Goal: Find specific page/section: Find specific page/section

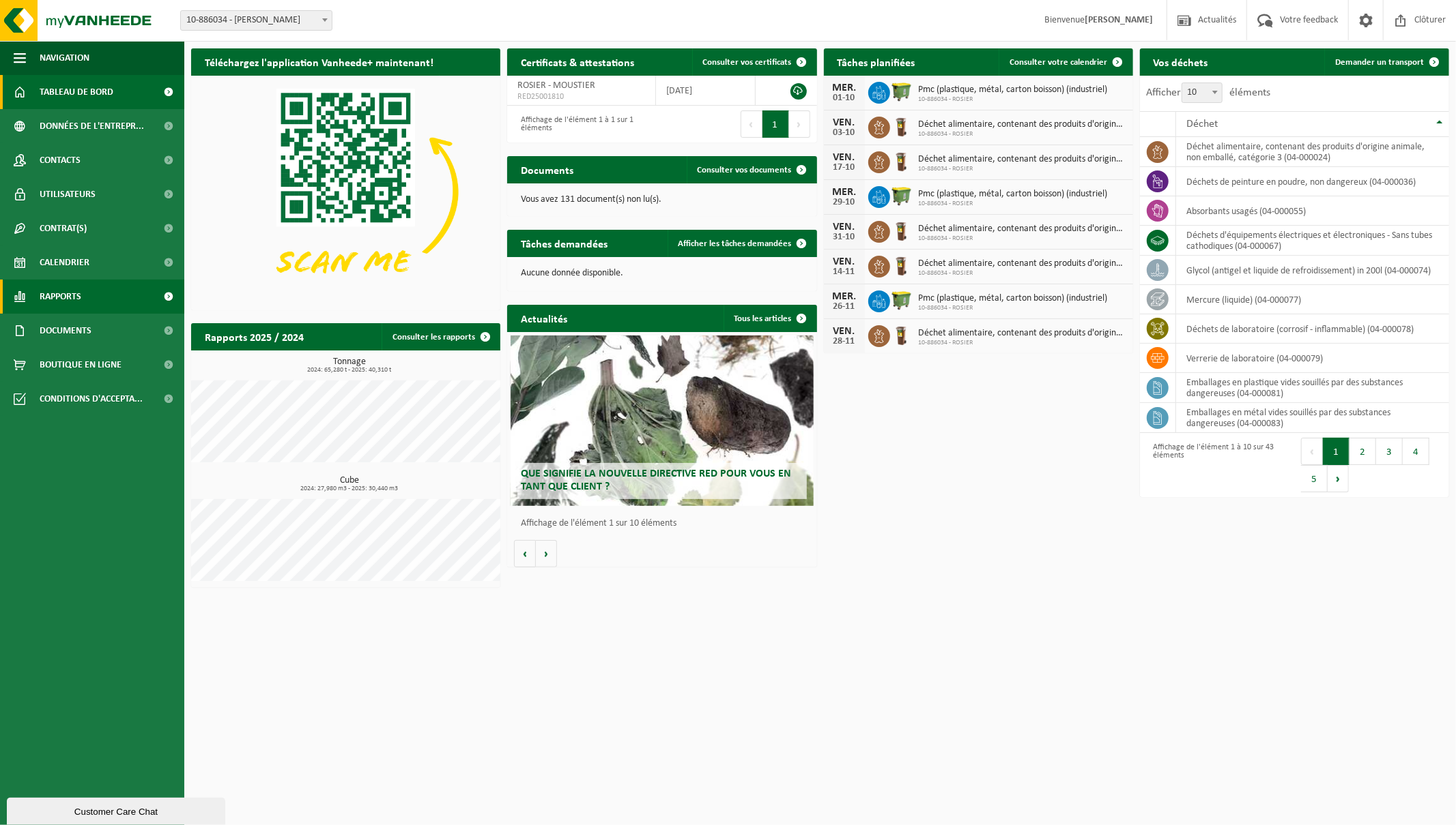
click at [64, 294] on span "Rapports" at bounding box center [60, 297] width 42 height 34
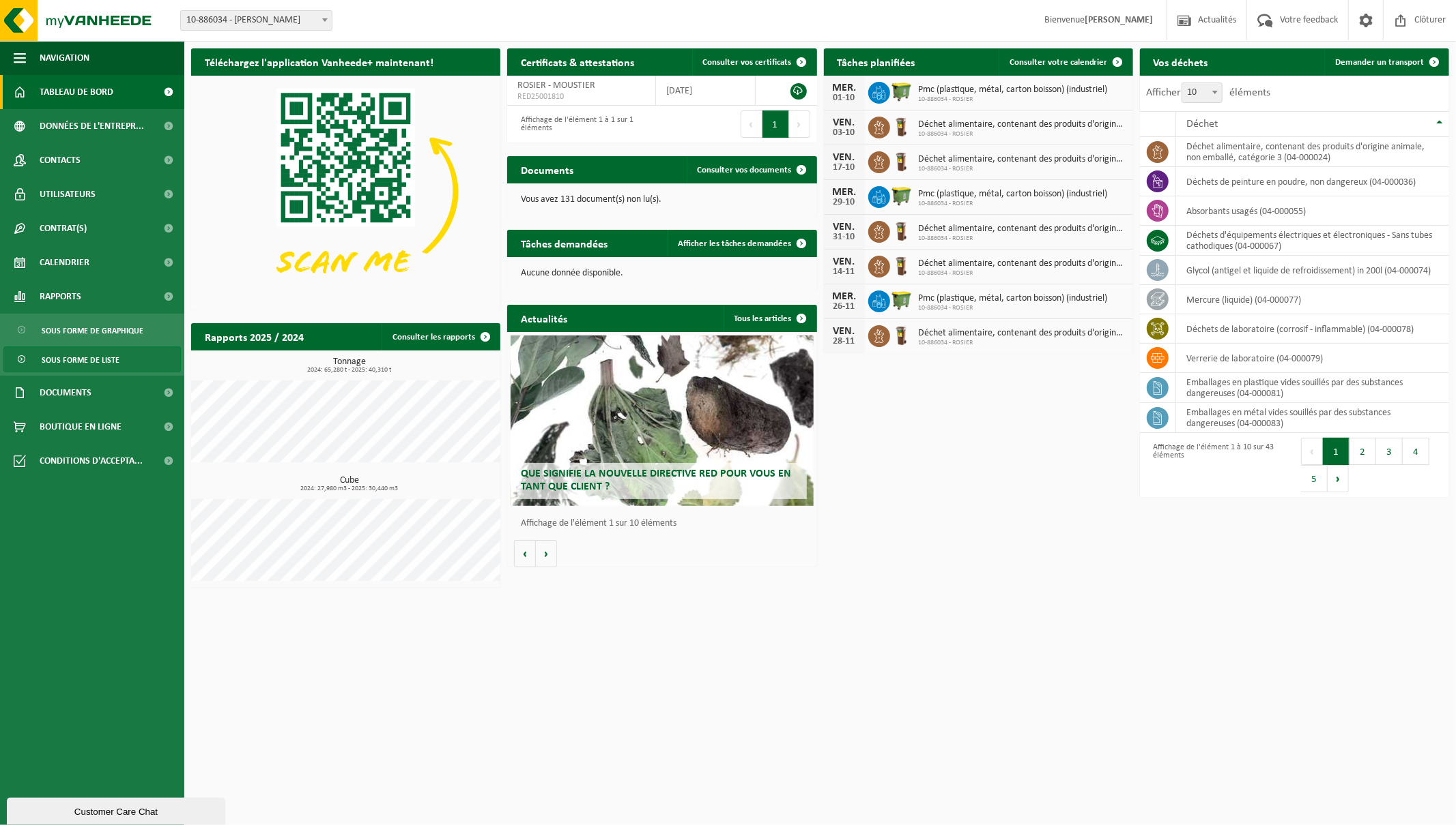
drag, startPoint x: 73, startPoint y: 359, endPoint x: 721, endPoint y: 267, distance: 654.5
click at [73, 359] on span "Sous forme de liste" at bounding box center [80, 360] width 77 height 26
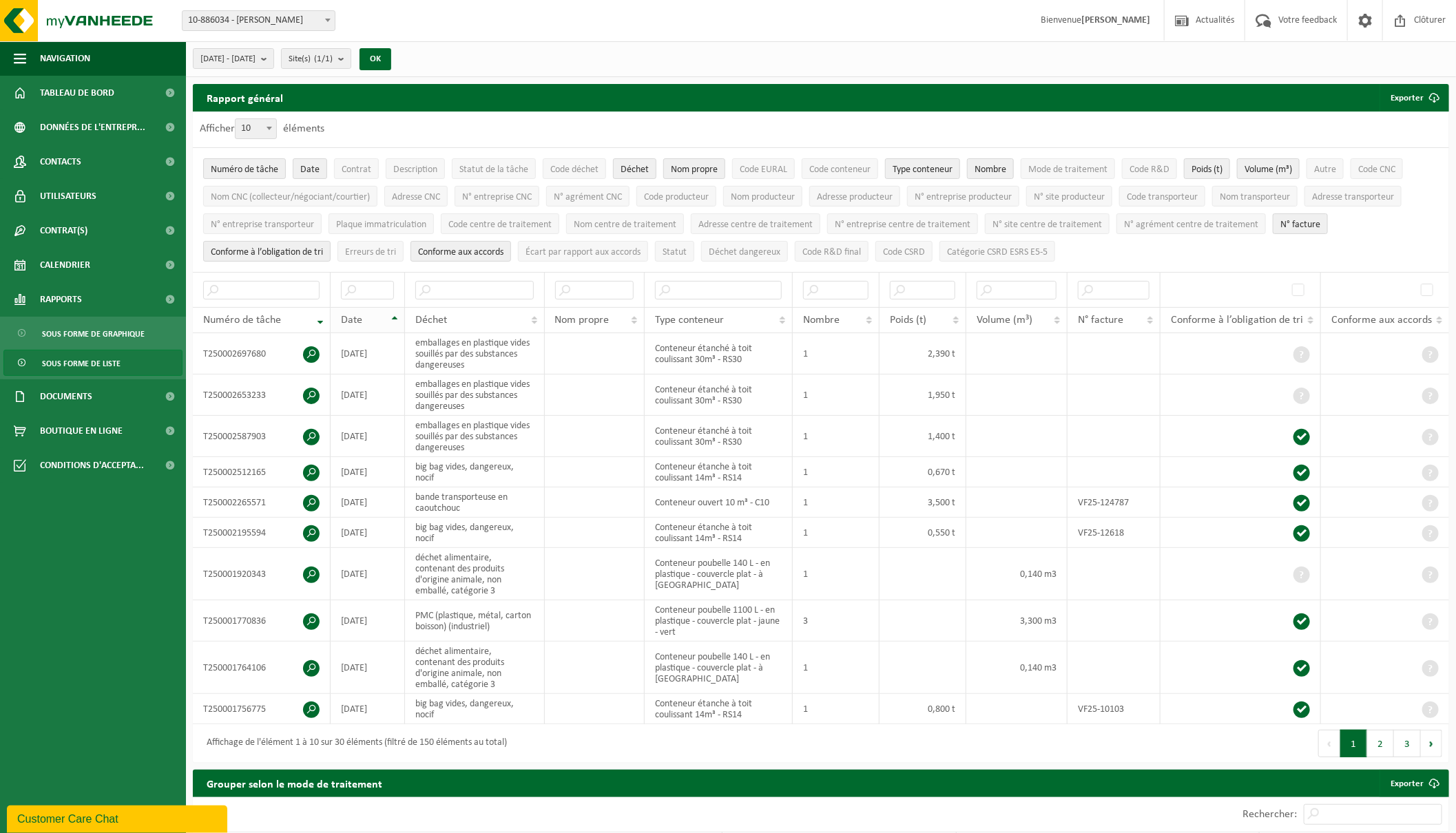
click at [358, 318] on span "Date" at bounding box center [351, 319] width 21 height 11
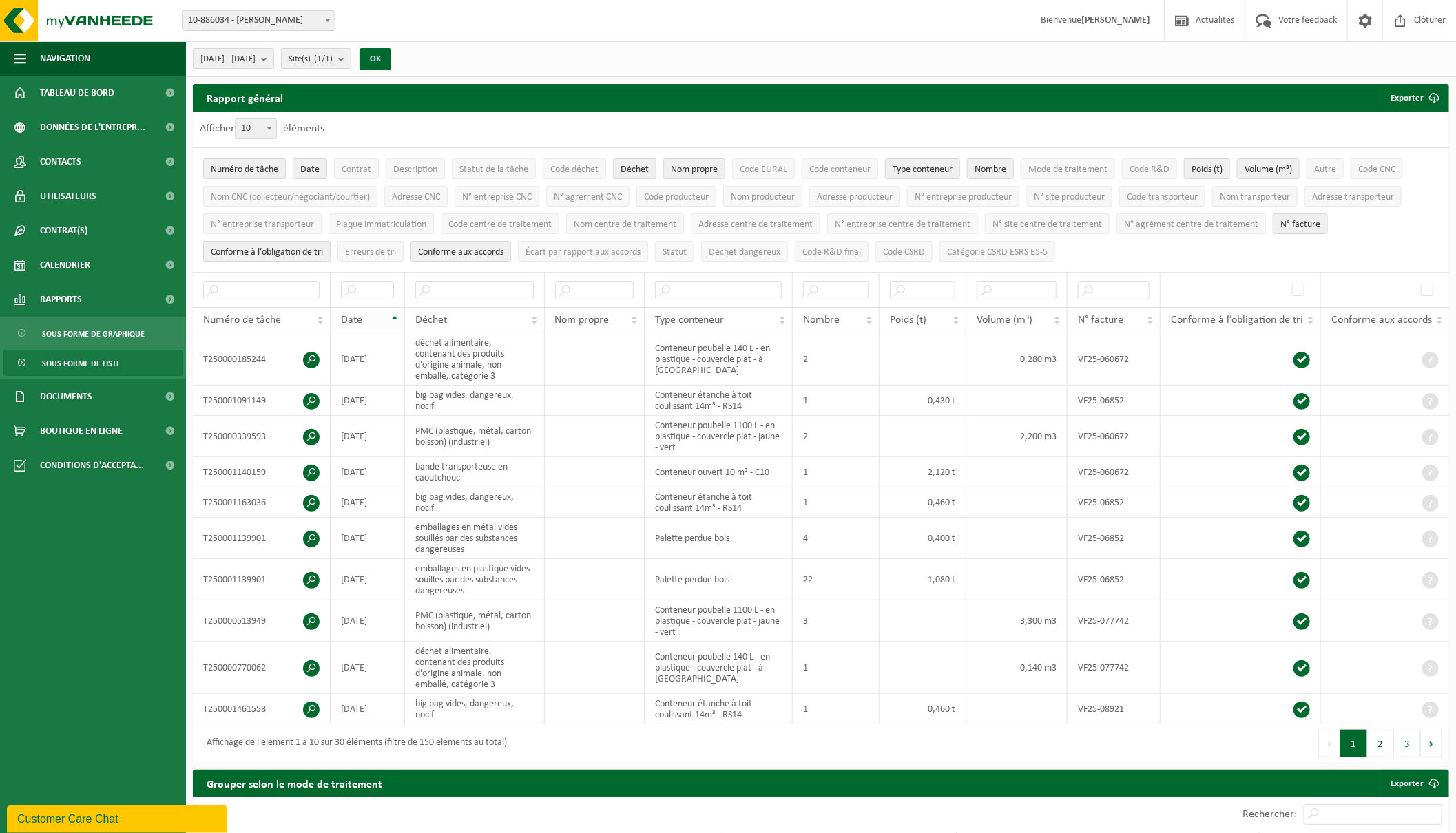
click at [358, 318] on span "Date" at bounding box center [351, 319] width 21 height 11
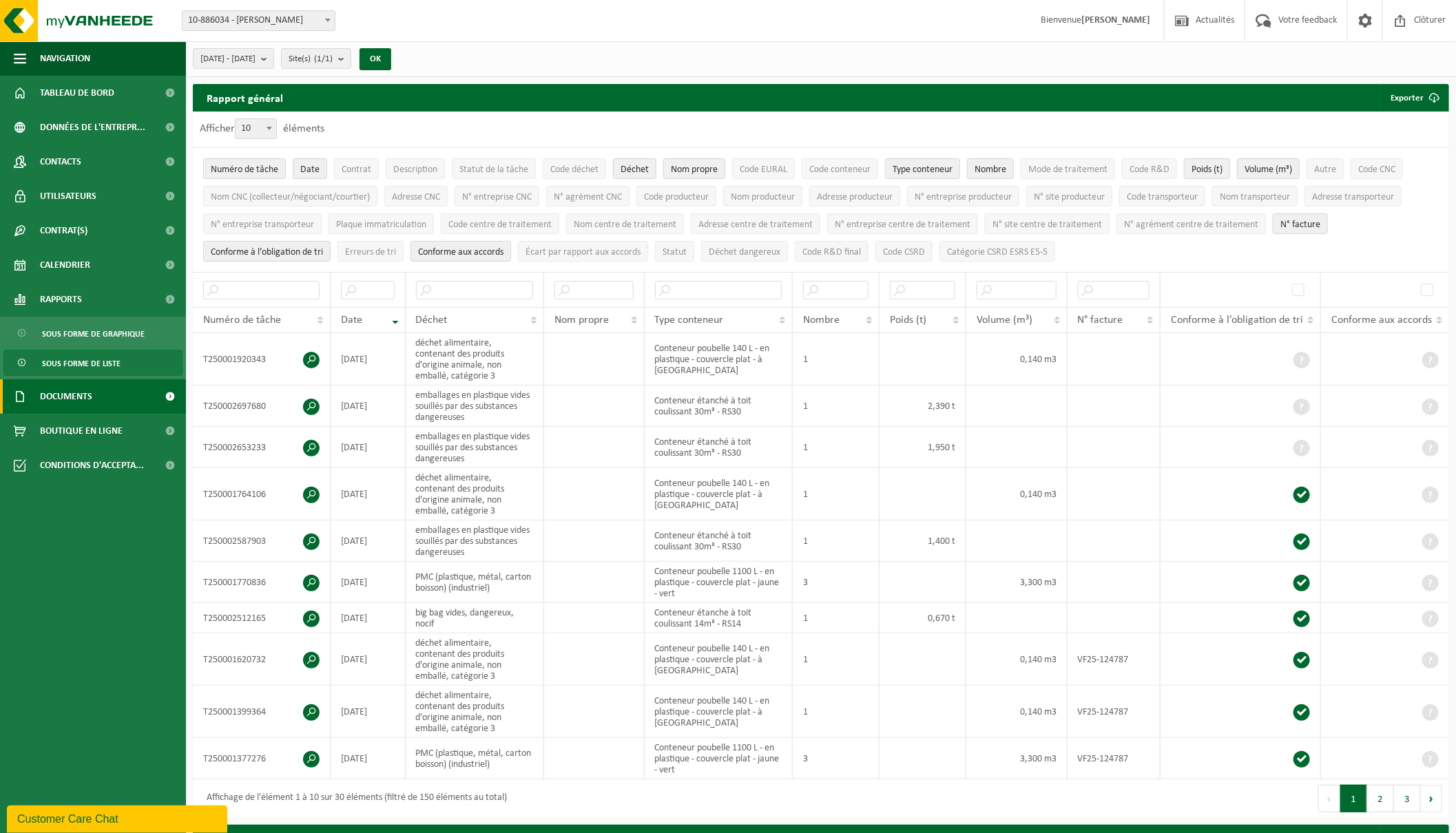
click at [58, 396] on span "Documents" at bounding box center [67, 397] width 53 height 35
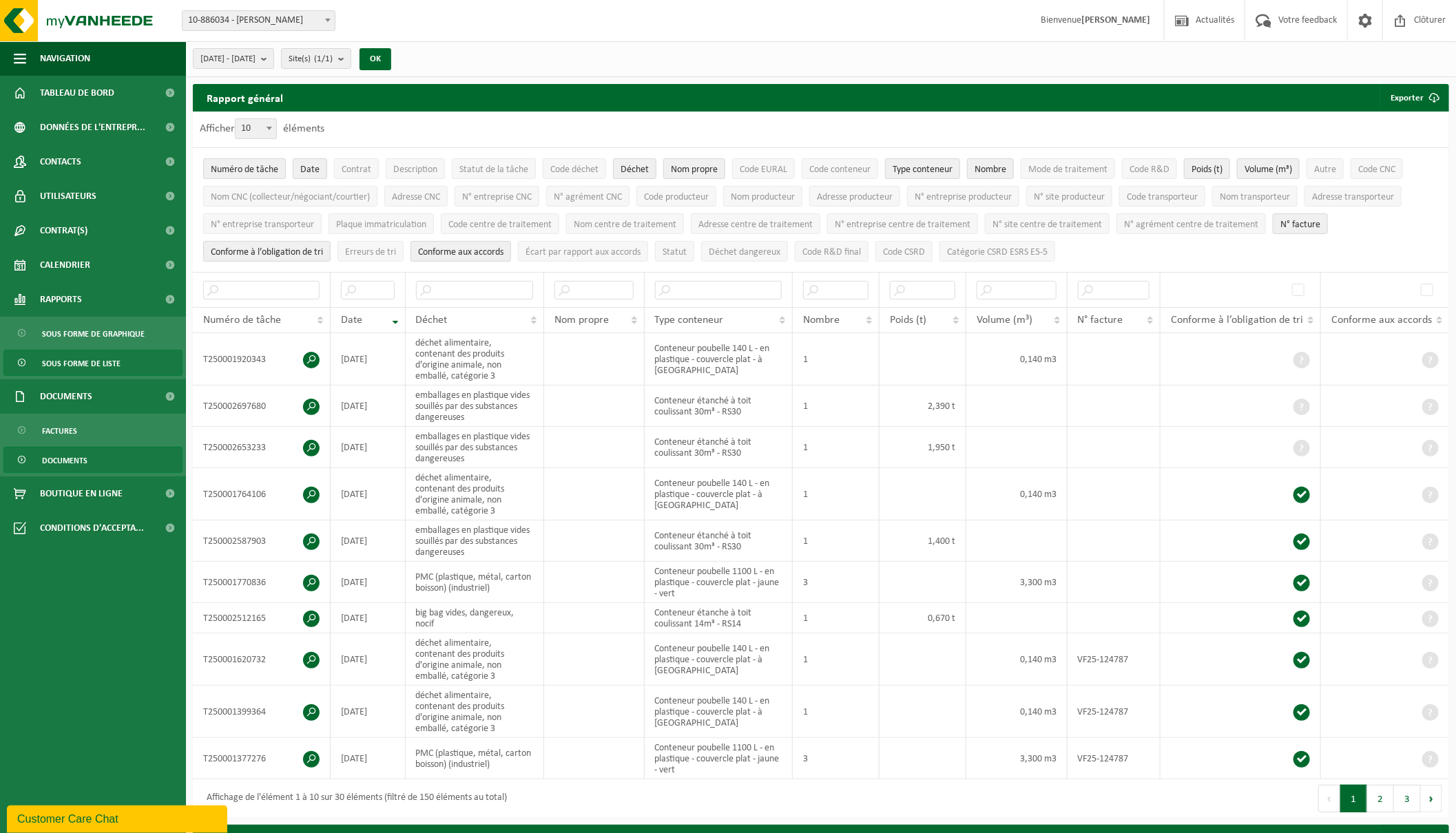
click at [60, 458] on span "Documents" at bounding box center [64, 461] width 45 height 26
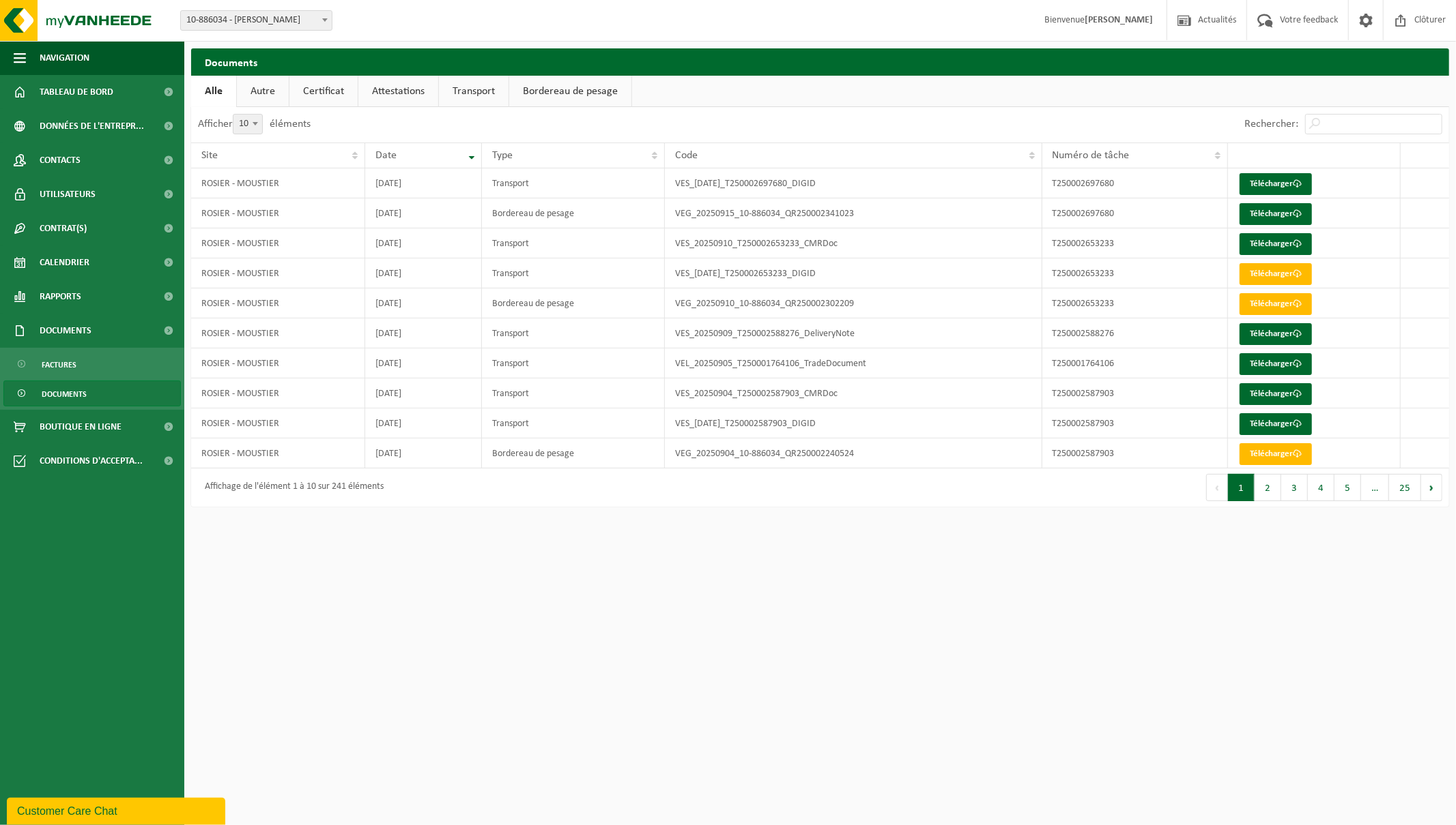
click at [408, 92] on link "Attestations" at bounding box center [398, 91] width 80 height 31
